Goal: Task Accomplishment & Management: Use online tool/utility

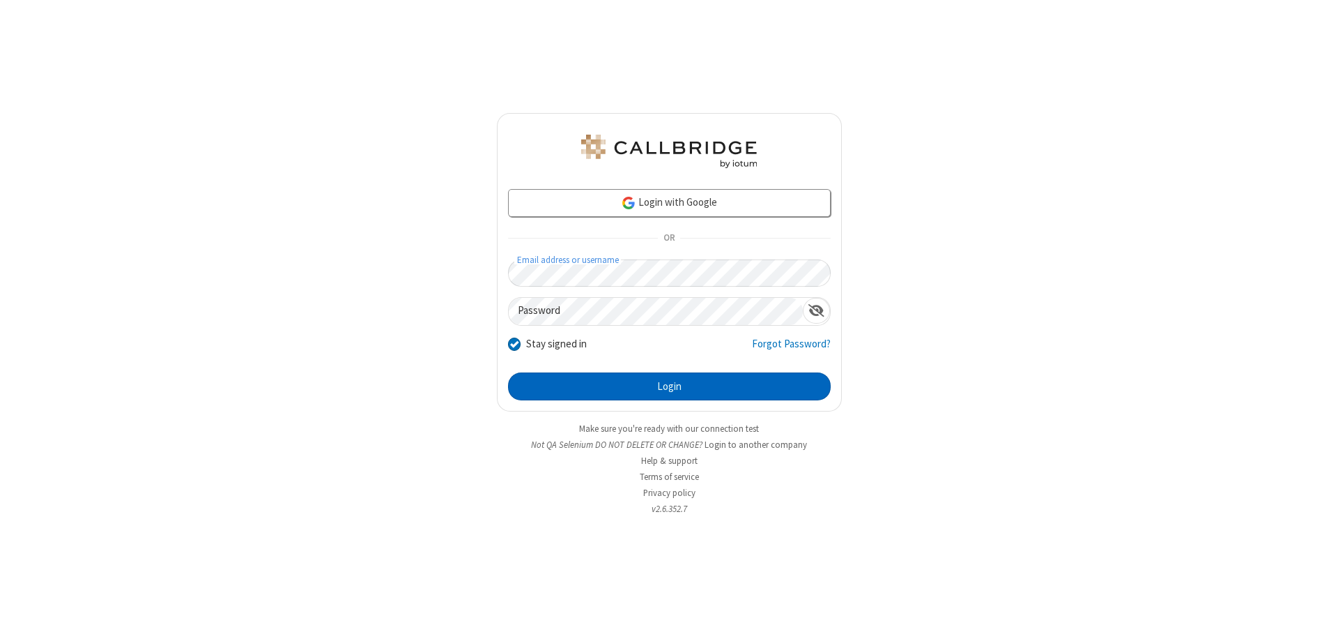
click at [669, 386] on button "Login" at bounding box center [669, 386] width 323 height 28
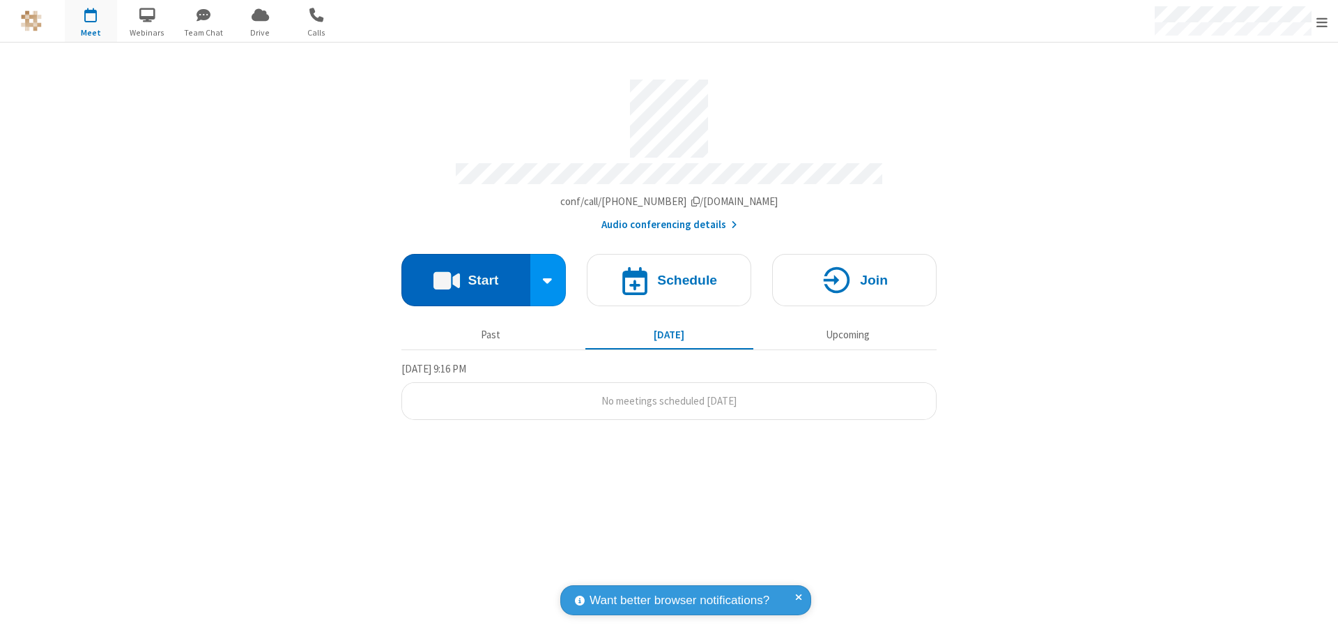
click at [466, 273] on button "Start" at bounding box center [466, 280] width 129 height 52
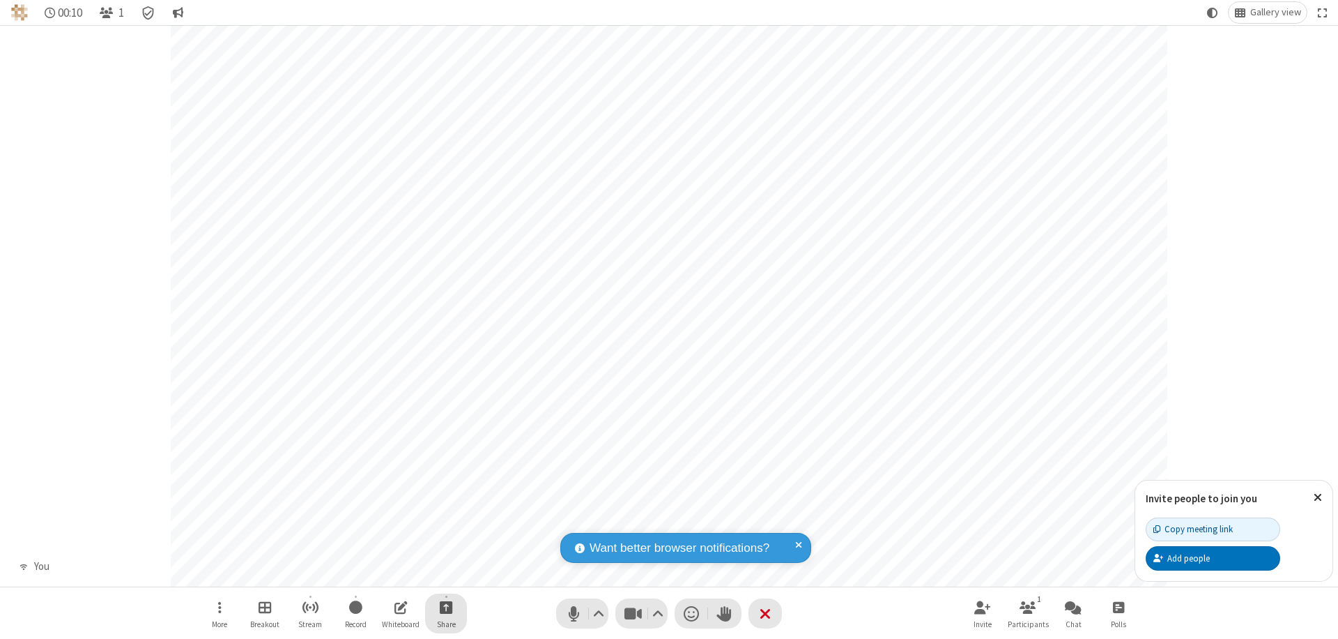
click at [446, 606] on span "Start sharing" at bounding box center [446, 606] width 13 height 17
click at [390, 573] on span "Share my screen" at bounding box center [390, 574] width 16 height 12
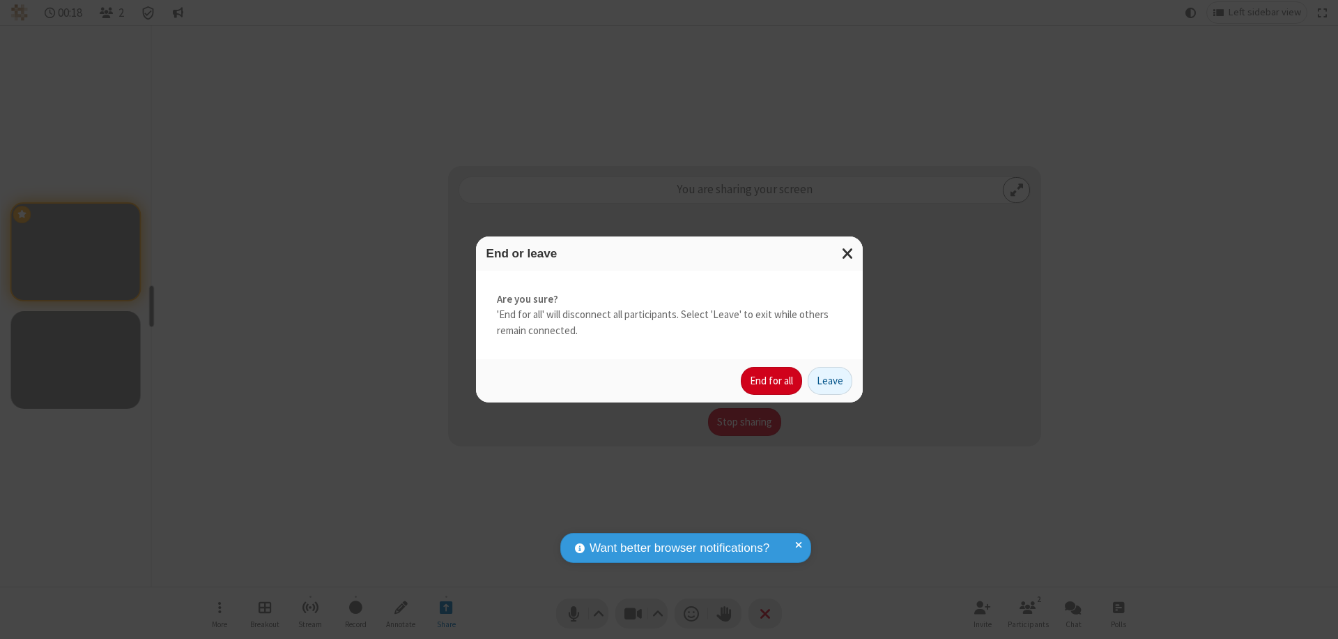
click at [772, 381] on button "End for all" at bounding box center [771, 381] width 61 height 28
